Goal: Task Accomplishment & Management: Use online tool/utility

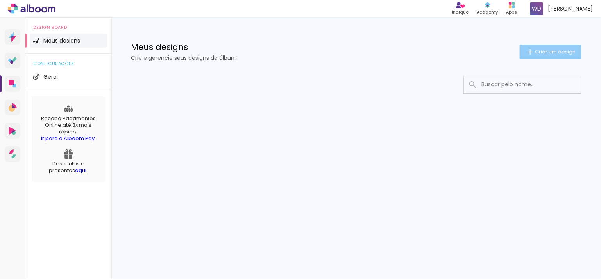
click at [554, 50] on span "Criar um design" at bounding box center [555, 51] width 41 height 5
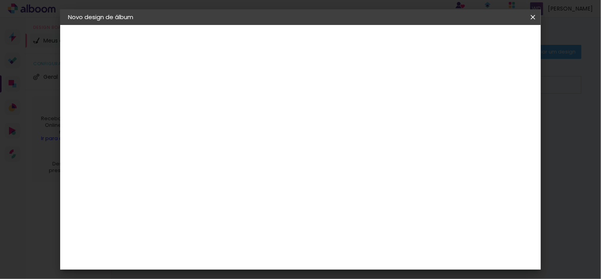
click at [196, 99] on input at bounding box center [196, 105] width 0 height 12
type input "15 ANOS [PERSON_NAME]"
type paper-input "15 ANOS [PERSON_NAME]"
click at [0, 0] on slot "Avançar" at bounding box center [0, 0] width 0 height 0
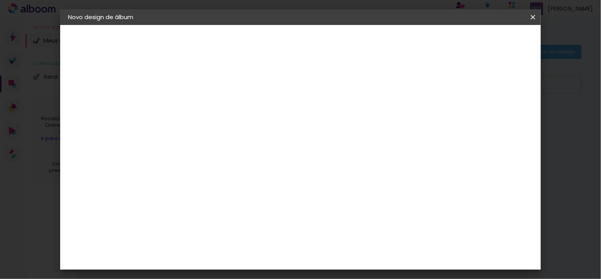
click at [209, 138] on div "DreambooksPro" at bounding box center [215, 141] width 51 height 6
click at [0, 0] on slot "Avançar" at bounding box center [0, 0] width 0 height 0
click at [236, 131] on iron-icon at bounding box center [230, 135] width 9 height 9
click at [0, 0] on slot "Réplica Grande" at bounding box center [0, 0] width 0 height 0
type input "Réplica Grande"
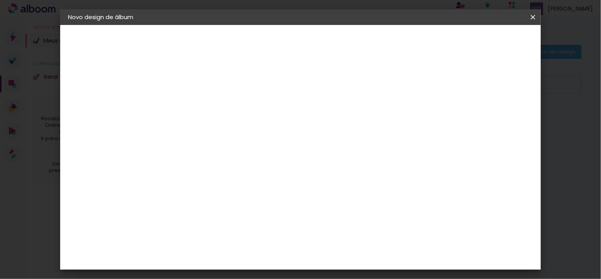
scroll to position [79, 0]
click at [202, 91] on div "Opções disponíveis Álbum Réplica Pequena Réplica Grande Tamanho Escolha o taman…" at bounding box center [248, 58] width 173 height 66
click at [216, 138] on div "DreambooksPro" at bounding box center [215, 141] width 51 height 6
click at [0, 0] on slot "Avançar" at bounding box center [0, 0] width 0 height 0
click at [236, 131] on iron-icon at bounding box center [230, 135] width 9 height 9
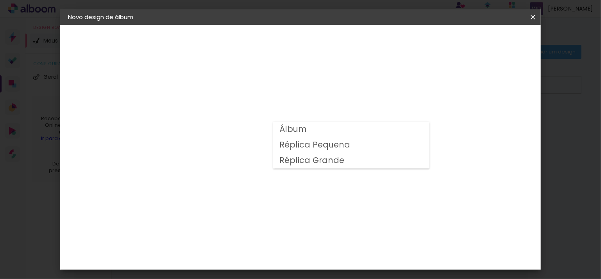
click at [424, 126] on paper-item "Álbum" at bounding box center [351, 130] width 156 height 16
type input "Álbum"
click at [0, 0] on slot "Voltar" at bounding box center [0, 0] width 0 height 0
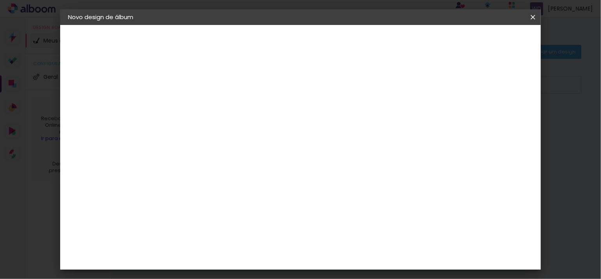
click at [223, 118] on div "Conceitual Álbuns" at bounding box center [206, 124] width 33 height 13
click at [0, 0] on slot "Avançar" at bounding box center [0, 0] width 0 height 0
click at [277, 163] on span "30 × 35 cm" at bounding box center [262, 171] width 29 height 16
click at [0, 0] on slot "Avançar" at bounding box center [0, 0] width 0 height 0
click at [423, 40] on span "Iniciar design" at bounding box center [405, 41] width 36 height 5
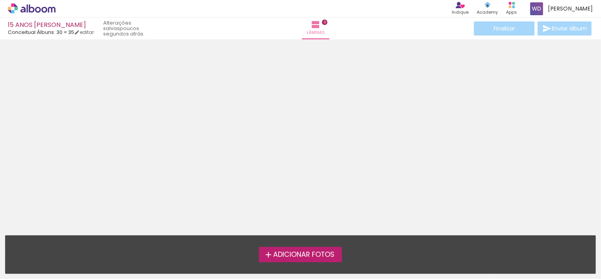
scroll to position [24, 0]
